Goal: Task Accomplishment & Management: Manage account settings

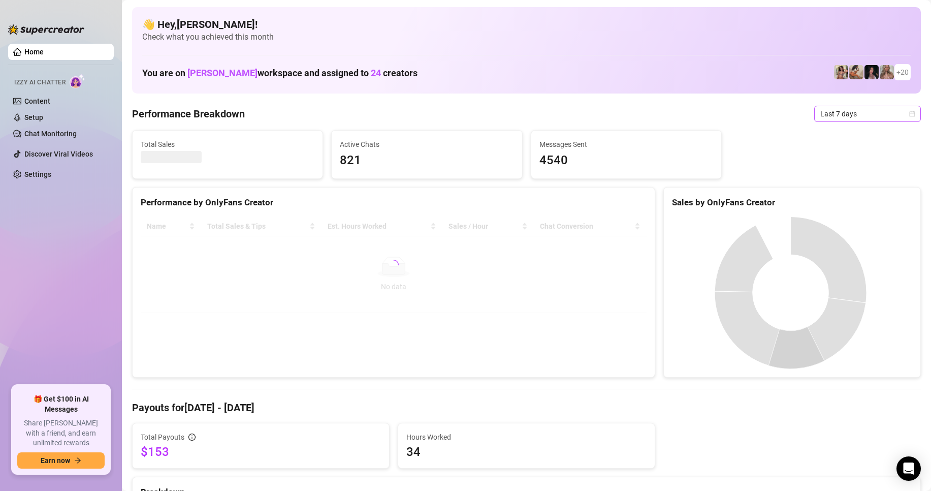
click at [836, 113] on span "Last 7 days" at bounding box center [868, 113] width 95 height 15
click at [844, 202] on div "Custom date" at bounding box center [859, 199] width 90 height 11
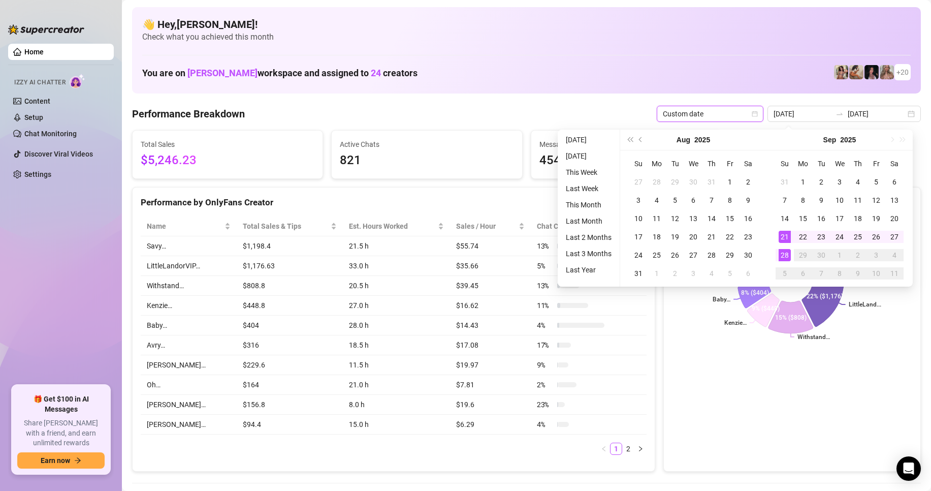
type input "[DATE]"
click at [783, 257] on div "28" at bounding box center [785, 255] width 12 height 12
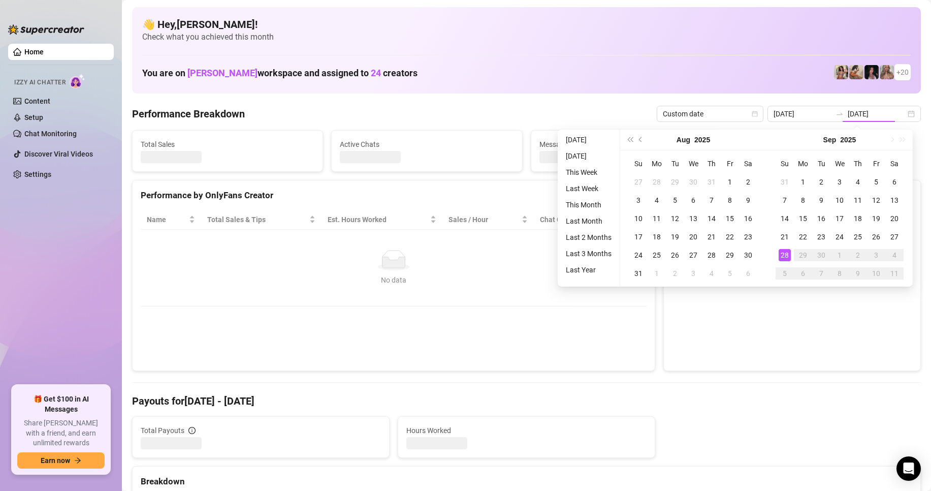
type input "[DATE]"
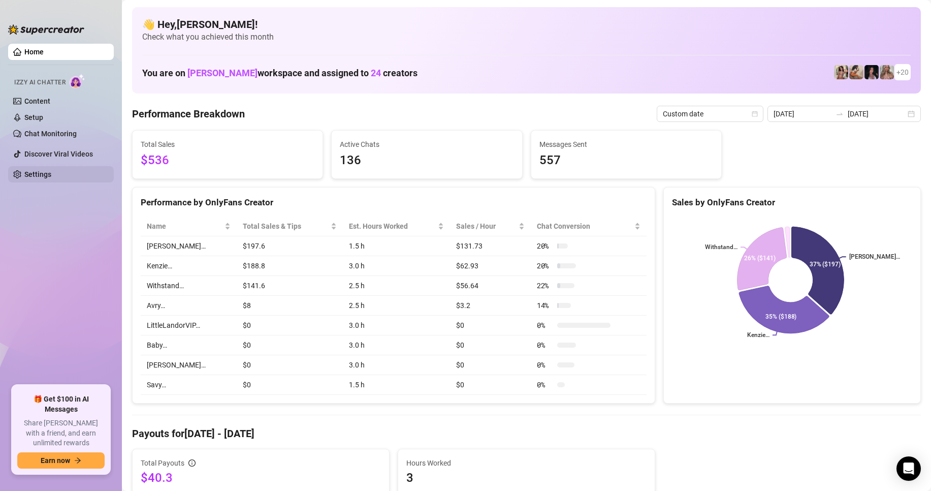
click at [43, 176] on link "Settings" at bounding box center [37, 174] width 27 height 8
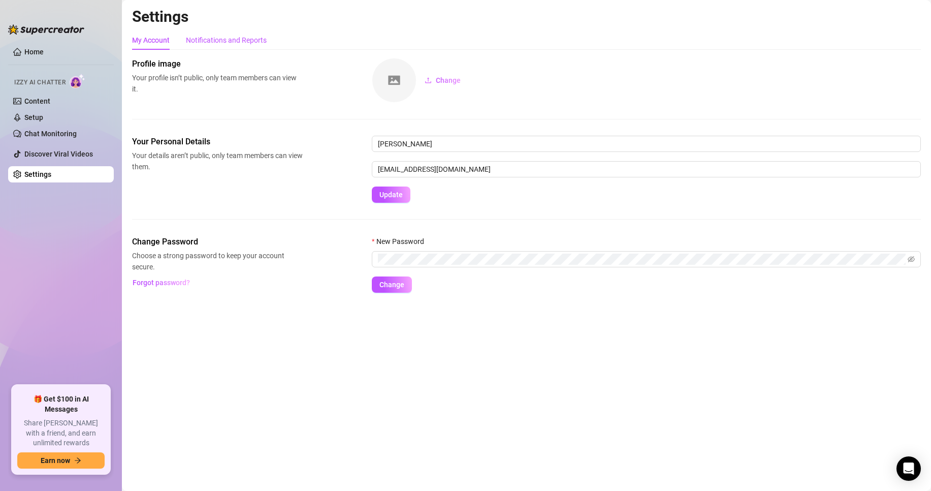
click at [234, 41] on div "Notifications and Reports" at bounding box center [226, 40] width 81 height 11
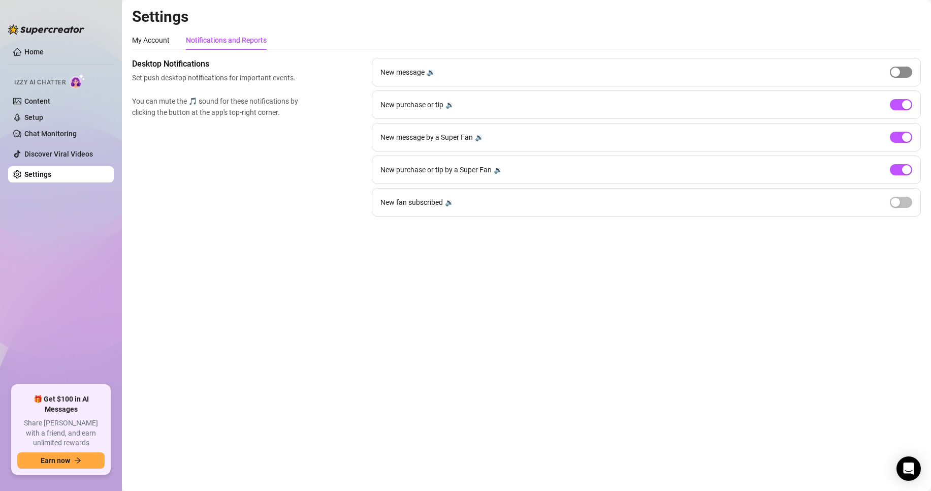
click at [893, 69] on div "button" at bounding box center [895, 72] width 9 height 9
click at [895, 201] on div "button" at bounding box center [895, 202] width 9 height 9
click at [905, 68] on div "button" at bounding box center [906, 72] width 9 height 9
click at [901, 203] on button "button" at bounding box center [901, 202] width 22 height 11
